Goal: Information Seeking & Learning: Learn about a topic

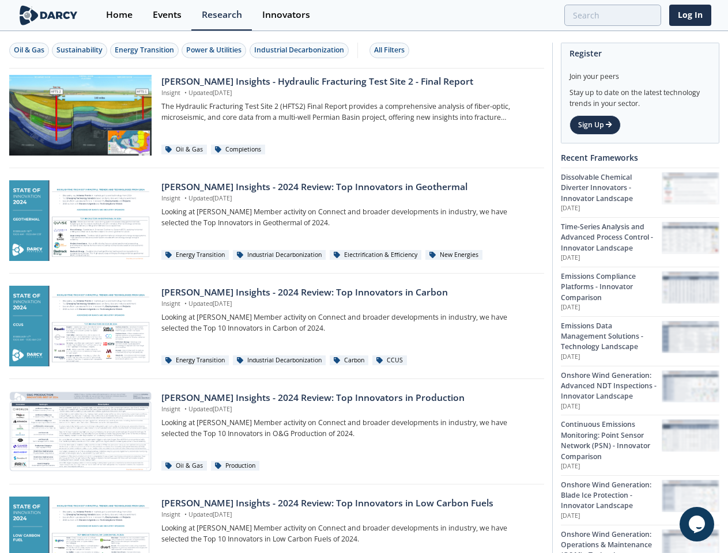
click at [29, 50] on div "Oil & Gas" at bounding box center [29, 50] width 31 height 10
click at [80, 50] on div "Sustainability" at bounding box center [79, 50] width 46 height 10
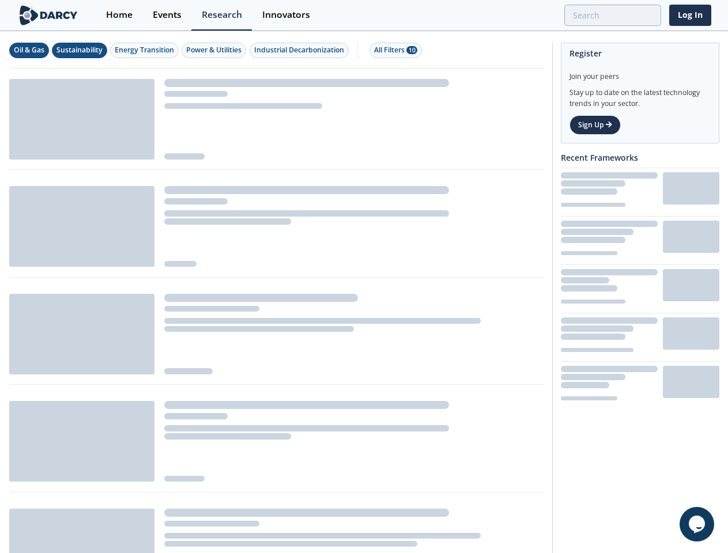
click at [145, 50] on div "Energy Transition" at bounding box center [144, 50] width 59 height 10
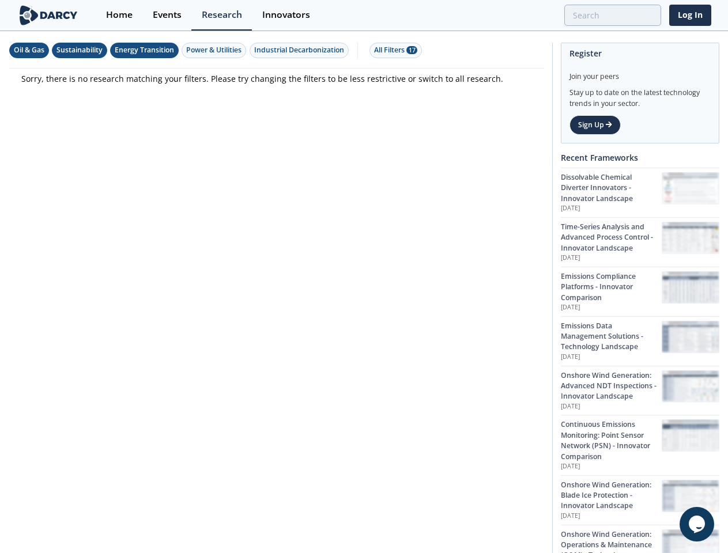
click at [216, 50] on div "Power & Utilities" at bounding box center [213, 50] width 55 height 10
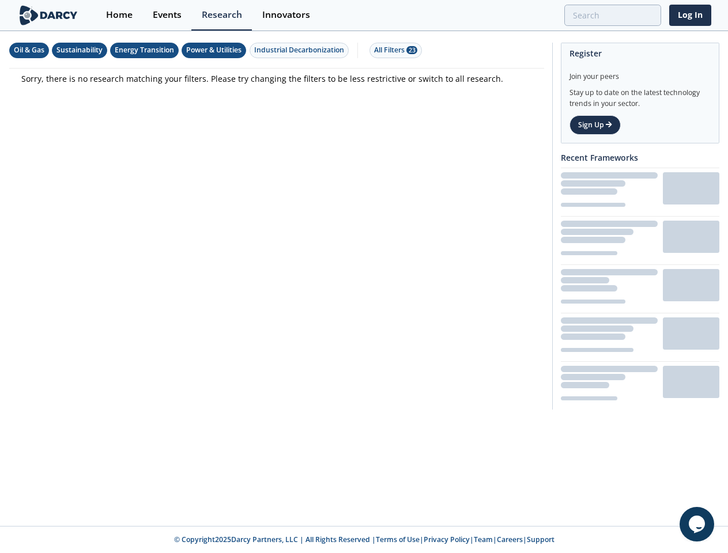
click at [301, 50] on div "Industrial Decarbonization" at bounding box center [299, 50] width 90 height 10
